Goal: Check status: Check status

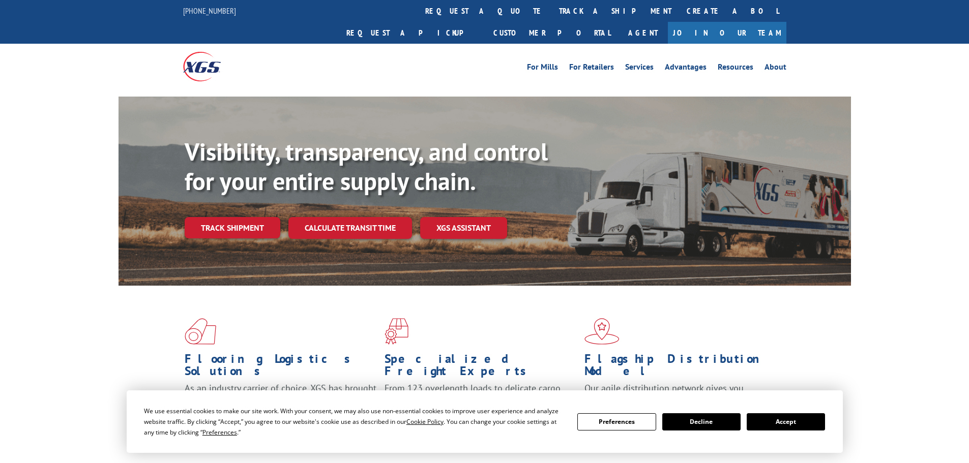
click at [242, 220] on div "Visibility, transparency, and control for your entire supply chain. Track shipm…" at bounding box center [518, 208] width 666 height 142
drag, startPoint x: 242, startPoint y: 207, endPoint x: 247, endPoint y: 168, distance: 39.1
click at [242, 217] on link "Track shipment" at bounding box center [233, 227] width 96 height 21
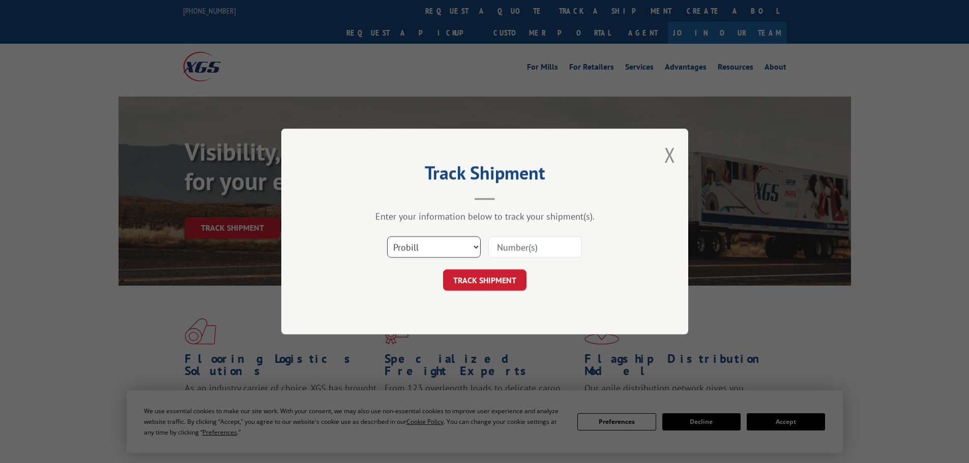
click at [459, 246] on select "Select category... Probill BOL PO" at bounding box center [434, 247] width 94 height 21
select select "po"
click at [387, 237] on select "Select category... Probill BOL PO" at bounding box center [434, 247] width 94 height 21
click at [530, 250] on input at bounding box center [535, 247] width 94 height 21
paste input "19508913"
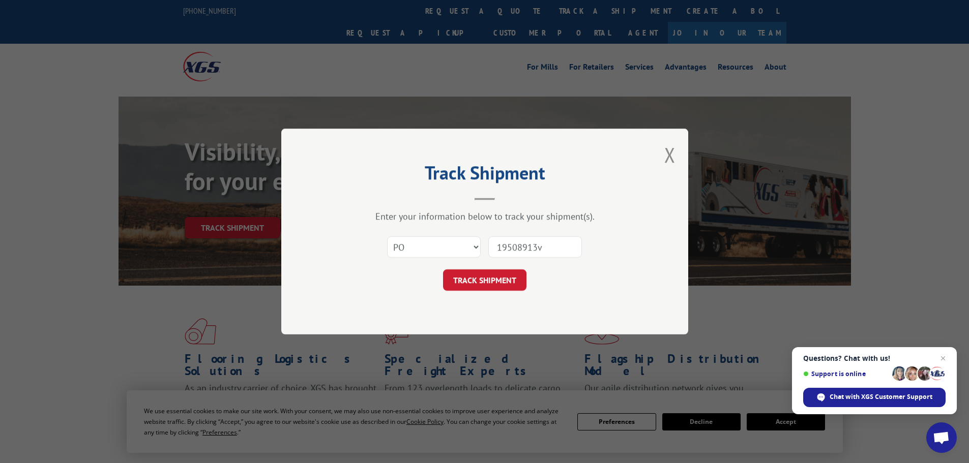
type input "19508913"
click button "TRACK SHIPMENT" at bounding box center [484, 280] width 83 height 21
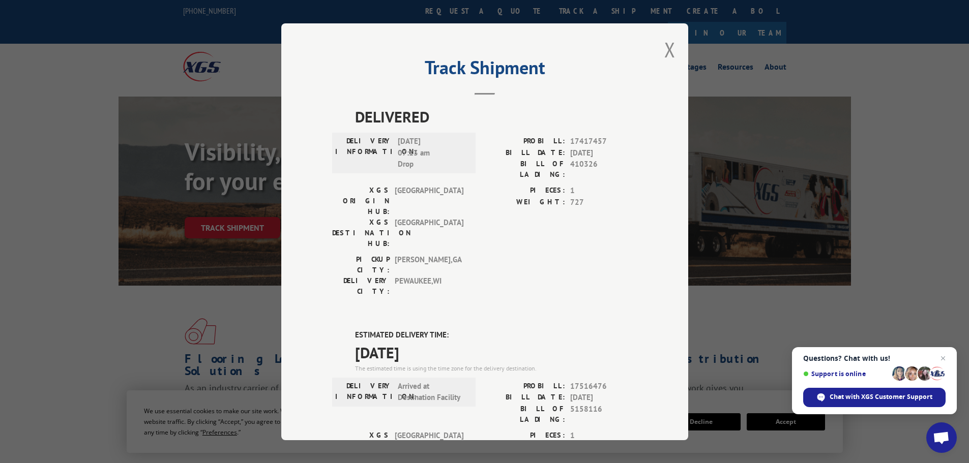
drag, startPoint x: 667, startPoint y: 44, endPoint x: 622, endPoint y: 136, distance: 103.3
click at [668, 44] on button "Close modal" at bounding box center [669, 49] width 11 height 27
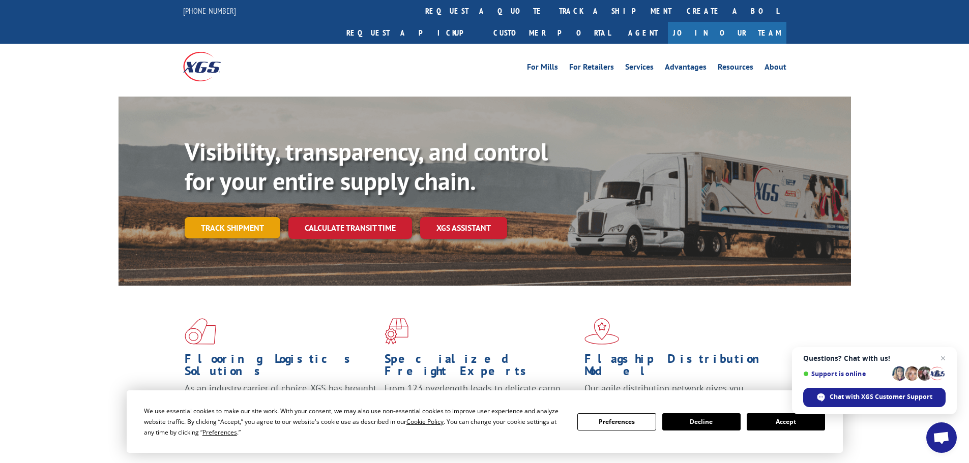
click at [259, 217] on link "Track shipment" at bounding box center [233, 227] width 96 height 21
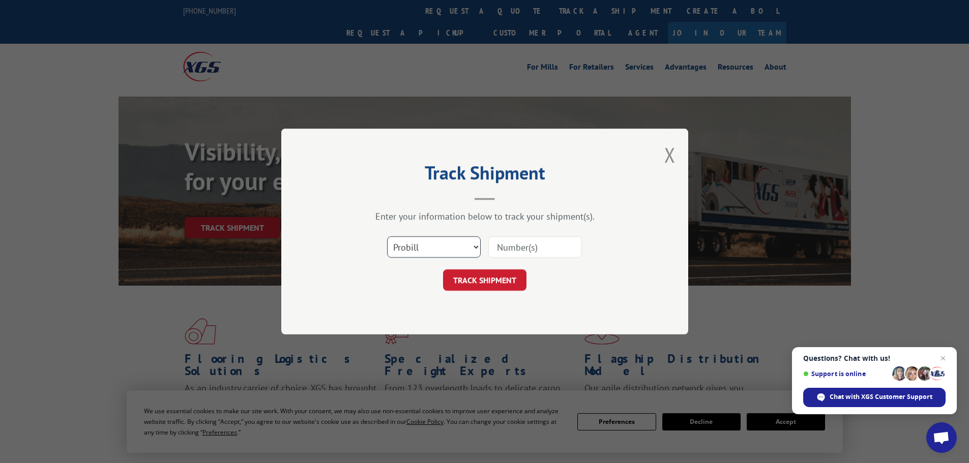
click at [475, 251] on select "Select category... Probill BOL PO" at bounding box center [434, 247] width 94 height 21
select select "po"
click at [387, 237] on select "Select category... Probill BOL PO" at bounding box center [434, 247] width 94 height 21
paste input "19508901"
type input "19508901"
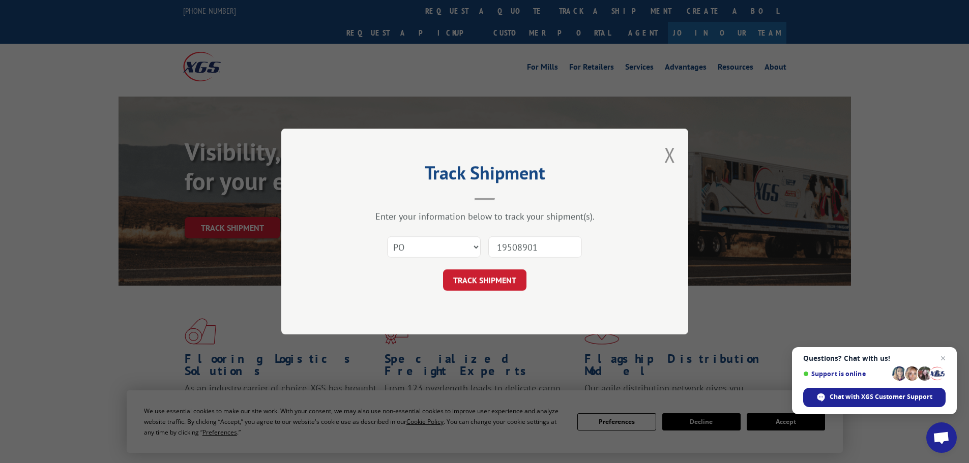
click button "TRACK SHIPMENT" at bounding box center [484, 280] width 83 height 21
